Goal: Communication & Community: Ask a question

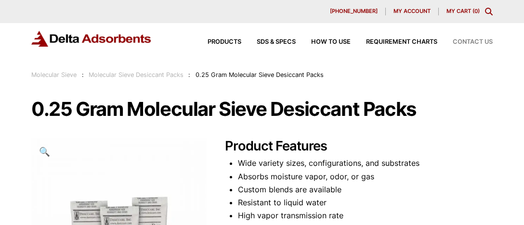
click at [461, 42] on span "Contact Us" at bounding box center [473, 42] width 40 height 6
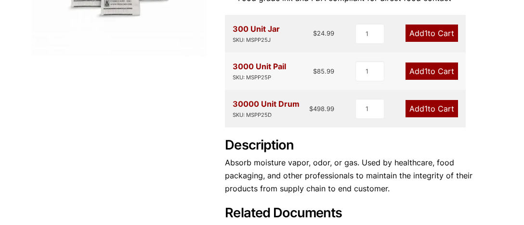
scroll to position [265, 0]
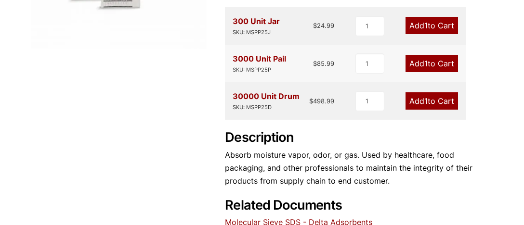
click at [274, 108] on div "SKU: MSPP25D" at bounding box center [266, 107] width 67 height 9
drag, startPoint x: 274, startPoint y: 108, endPoint x: 231, endPoint y: 111, distance: 43.4
click at [231, 111] on div "30000 Unit Drum SKU: MSPP25D $ 498.99 1 Add 1 to Cart" at bounding box center [345, 101] width 241 height 38
copy div "SKU: MSPP25D"
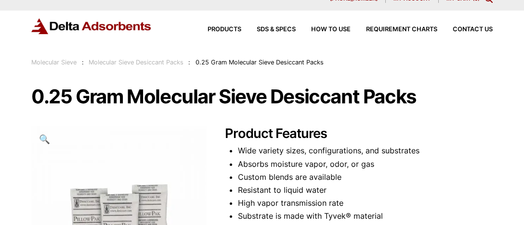
scroll to position [0, 0]
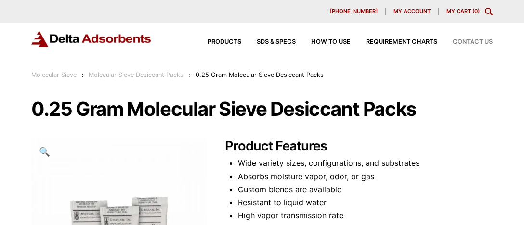
click at [468, 42] on span "Contact Us" at bounding box center [473, 42] width 40 height 6
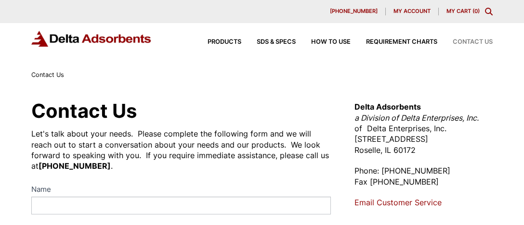
click at [470, 39] on span "Contact Us" at bounding box center [473, 42] width 40 height 6
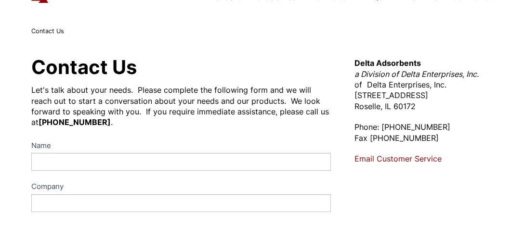
scroll to position [88, 0]
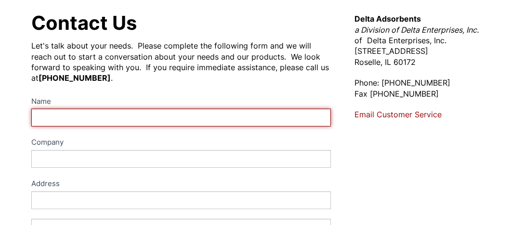
click at [53, 115] on input "Name" at bounding box center [180, 118] width 299 height 18
type input "Donna Peterson"
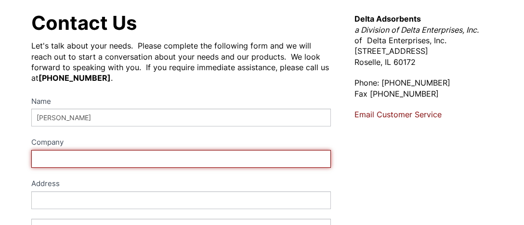
type input "Grand Mesa Packaging"
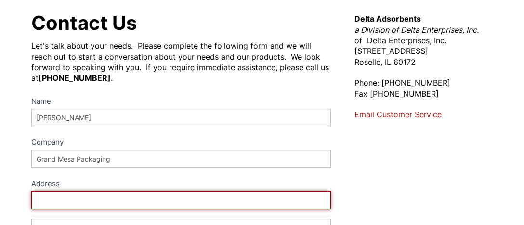
type input "3199 D Road #C102"
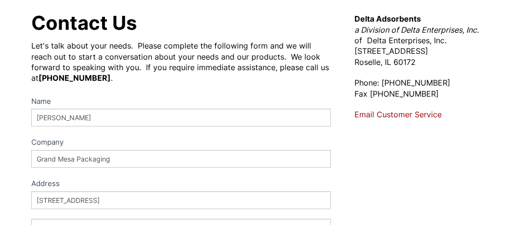
type input "Grand Junction"
type input "CO"
type input "81504"
select select "United States"
type input "+19708564820"
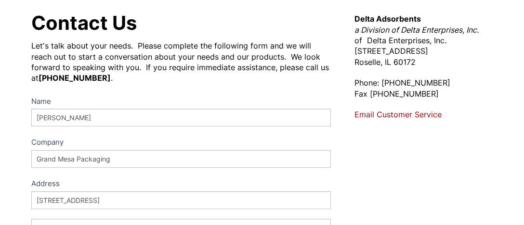
type input "Donna@grandmesapackaging.com"
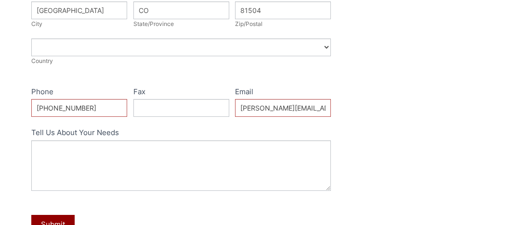
scroll to position [353, 0]
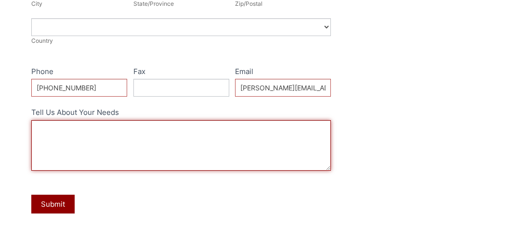
click at [55, 134] on textarea "Tell Us About Your Needs" at bounding box center [180, 145] width 299 height 51
type textarea "Hello. I inquired yesterday on your item #"
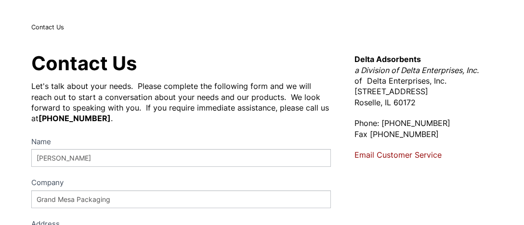
scroll to position [44, 0]
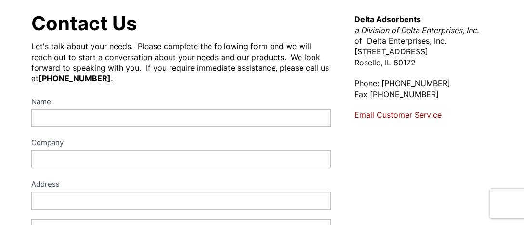
scroll to position [88, 0]
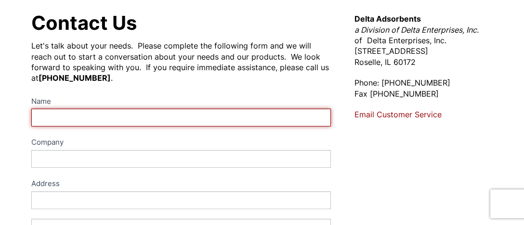
click at [89, 119] on input "Name" at bounding box center [180, 118] width 299 height 18
type input "Donna Peterson"
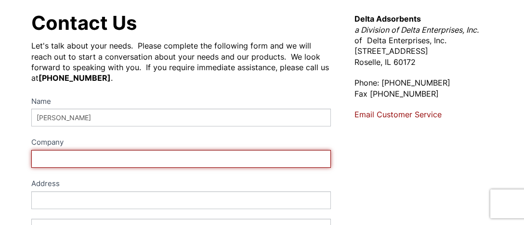
type input "Grand Mesa Packaging"
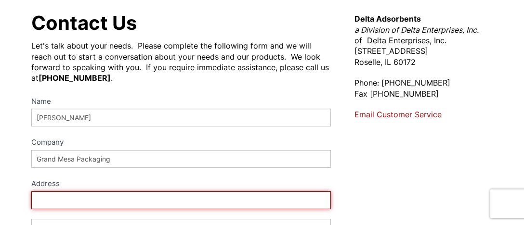
type input "3199 D Road #C102"
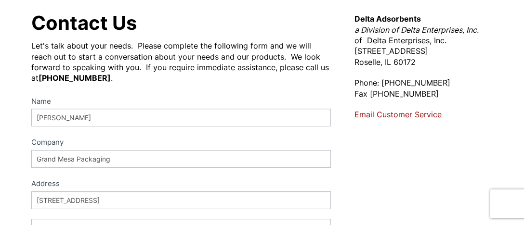
type input "Grand Junction"
type input "CO"
type input "81504"
select select "[GEOGRAPHIC_DATA]"
type input "+19708564820"
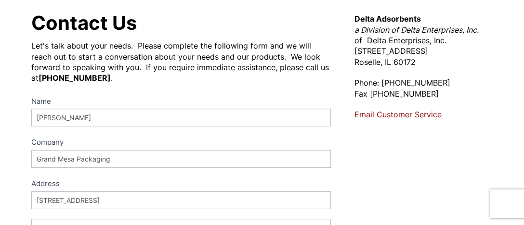
type input "Donna@grandmesapackaging.com"
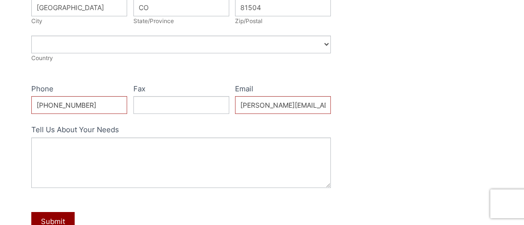
scroll to position [353, 0]
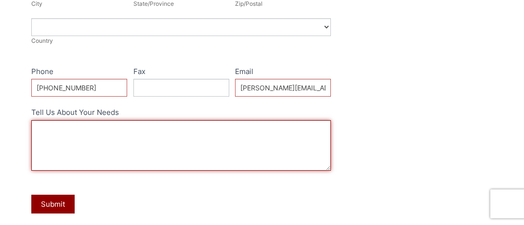
click at [62, 136] on textarea "Tell Us About Your Needs" at bounding box center [180, 145] width 299 height 51
paste textarea "SKU: MSPP25D"
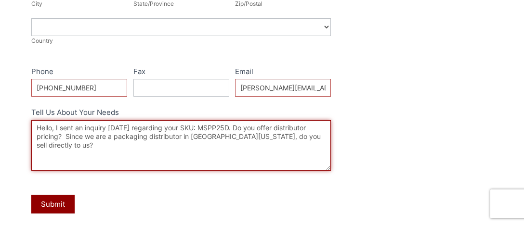
click at [259, 136] on textarea "Hello, I sent an inquiry yesterday regarding your SKU: MSPP25D. Do you offer di…" at bounding box center [180, 145] width 299 height 51
type textarea "Hello, I sent an inquiry yesterday regarding your SKU: MSPP25D. Do you offer di…"
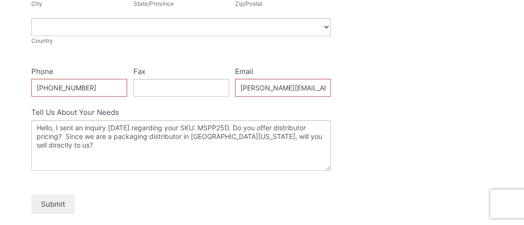
click at [54, 202] on button "Submit" at bounding box center [52, 204] width 43 height 19
